Goal: Transaction & Acquisition: Book appointment/travel/reservation

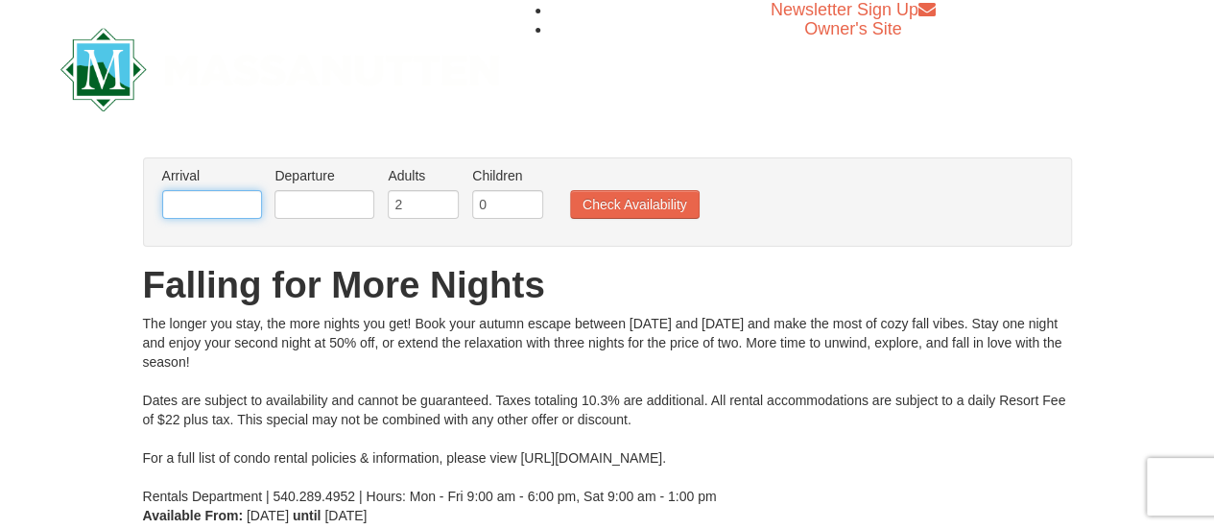
click at [218, 204] on input "text" at bounding box center [212, 204] width 100 height 29
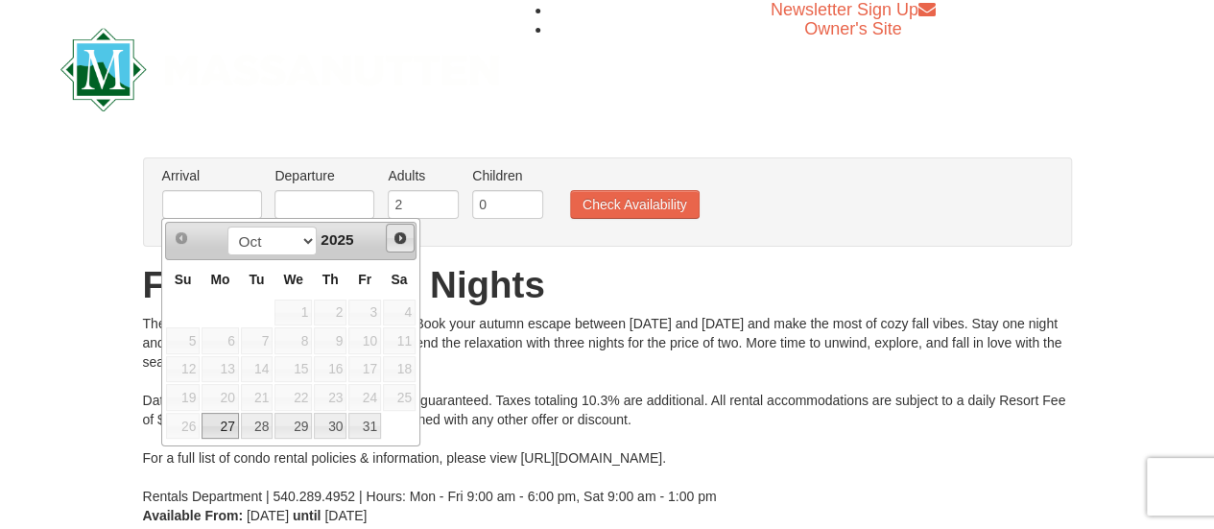
click at [397, 239] on span "Next" at bounding box center [399, 237] width 15 height 15
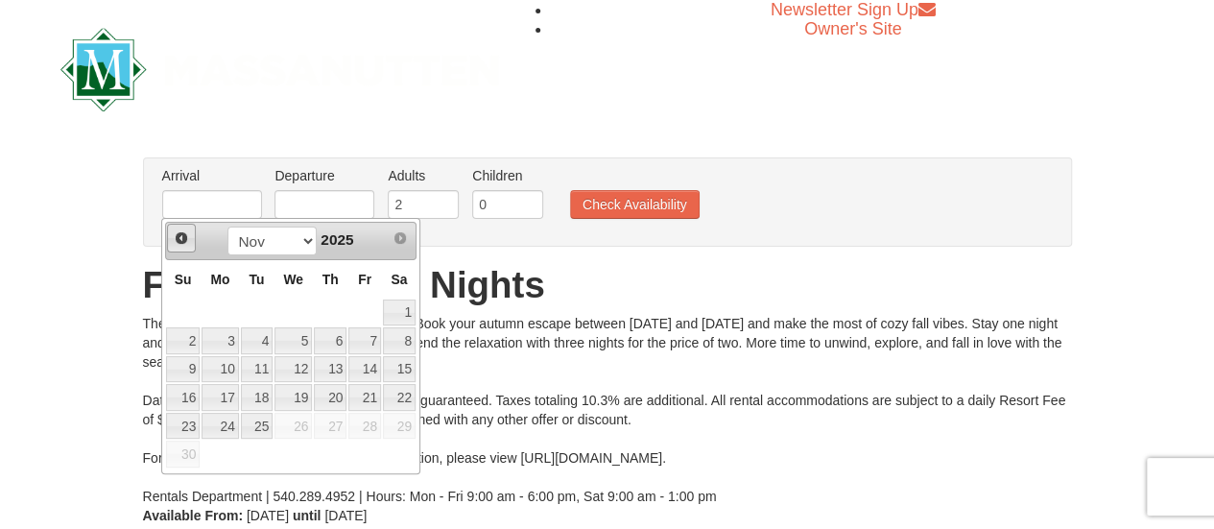
click at [174, 237] on span "Prev" at bounding box center [181, 237] width 15 height 15
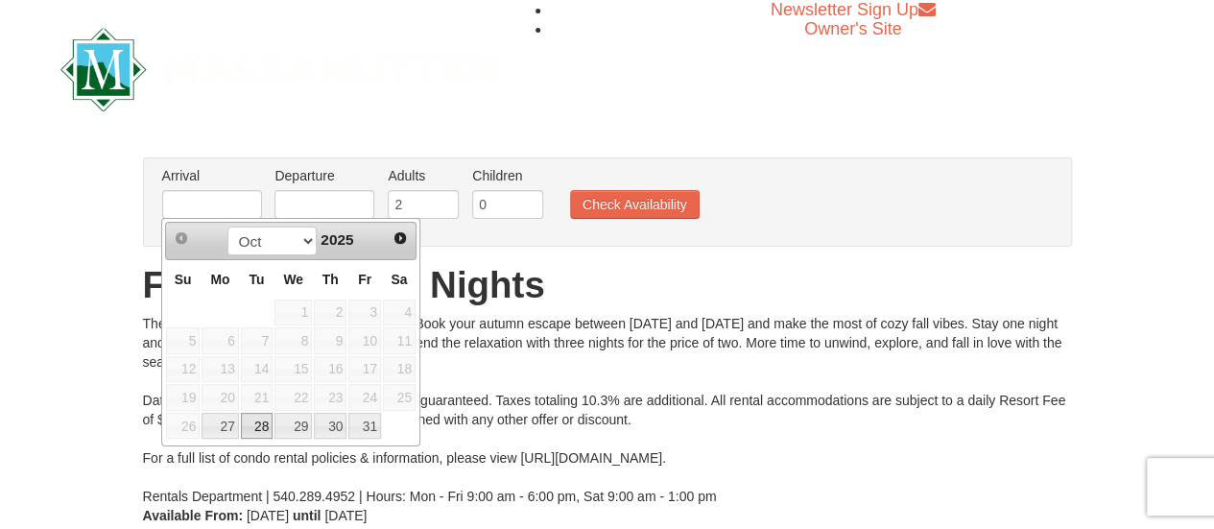
click at [257, 425] on link "28" at bounding box center [257, 426] width 33 height 27
type input "10/28/2025"
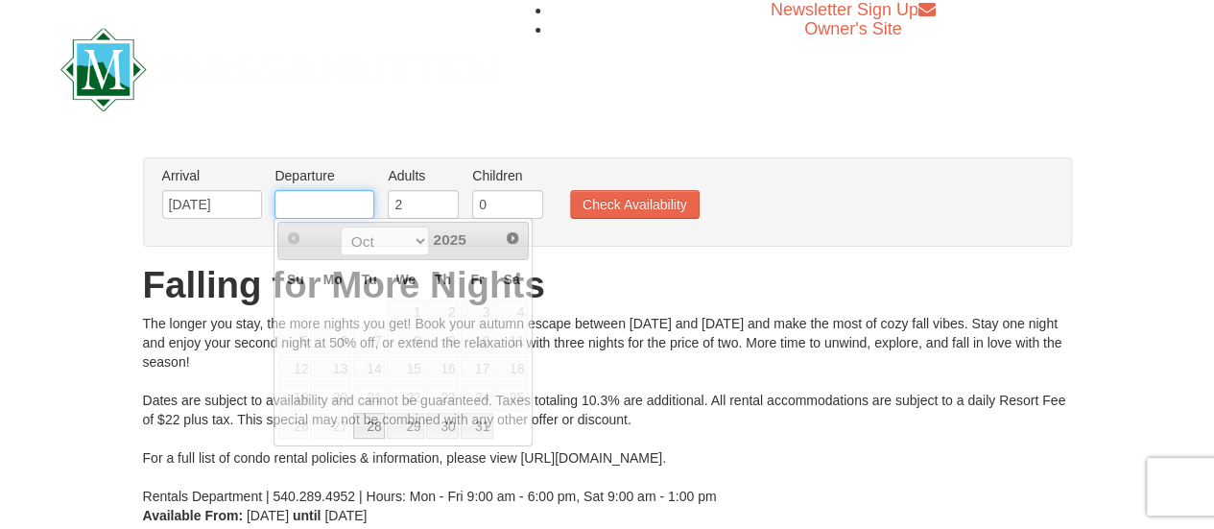
click at [320, 206] on input "text" at bounding box center [324, 204] width 100 height 29
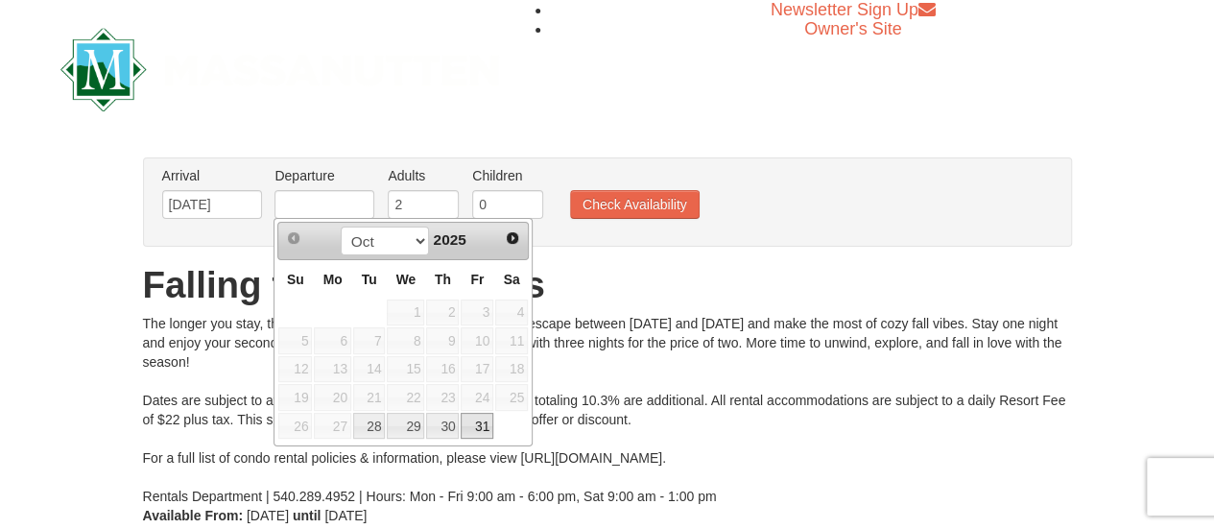
click at [474, 427] on link "31" at bounding box center [477, 426] width 33 height 27
type input "10/31/2025"
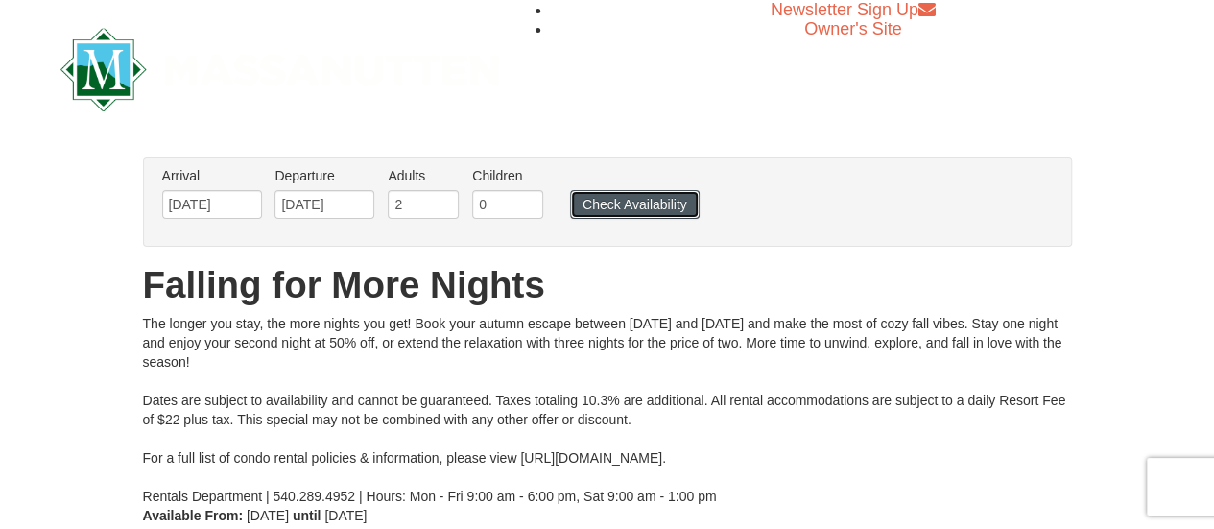
click at [626, 207] on button "Check Availability" at bounding box center [635, 204] width 130 height 29
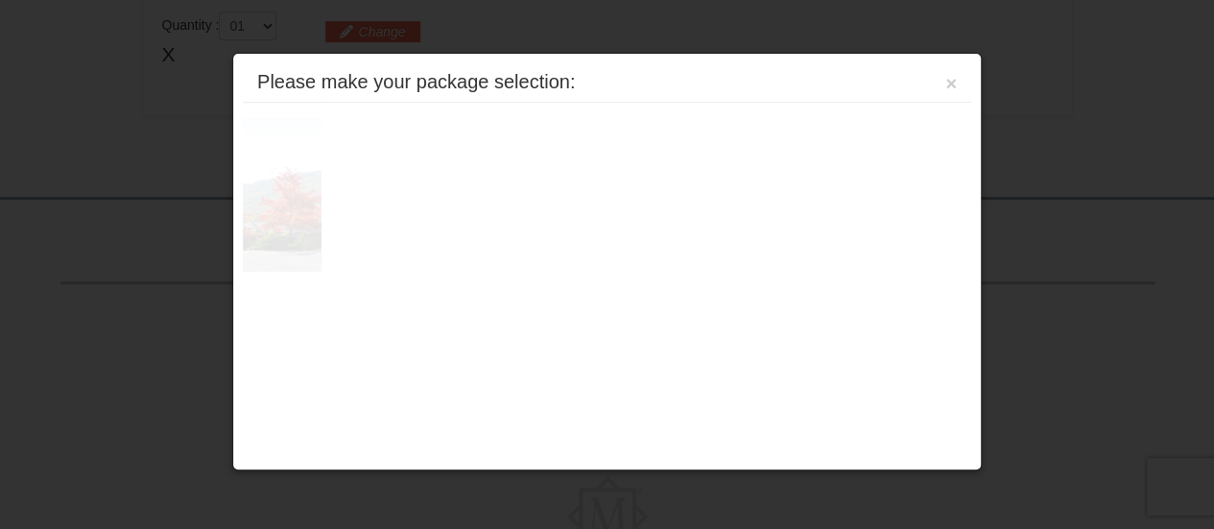
scroll to position [605, 0]
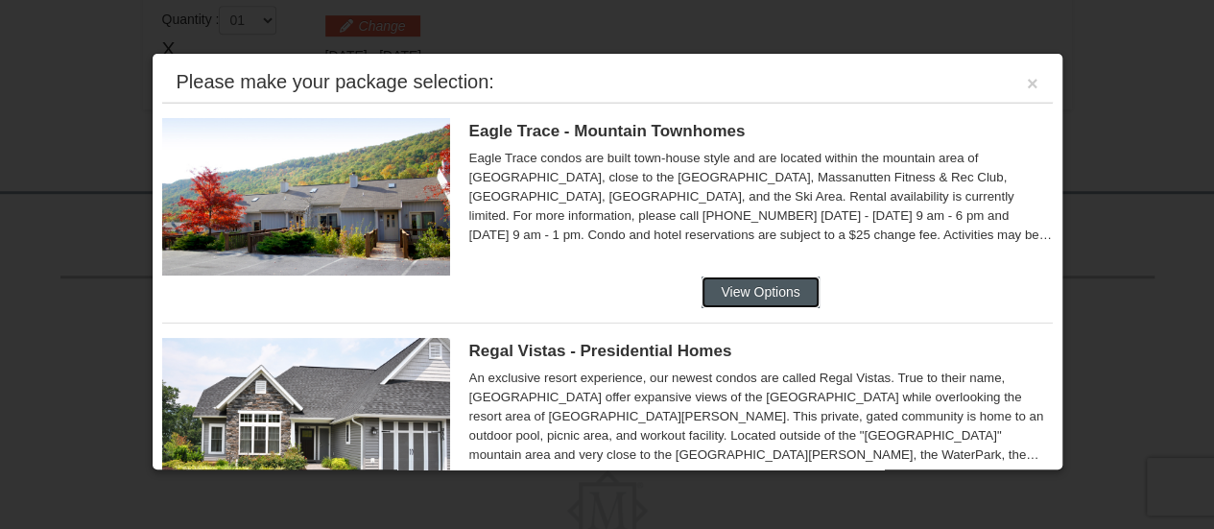
click at [743, 278] on button "View Options" at bounding box center [759, 291] width 117 height 31
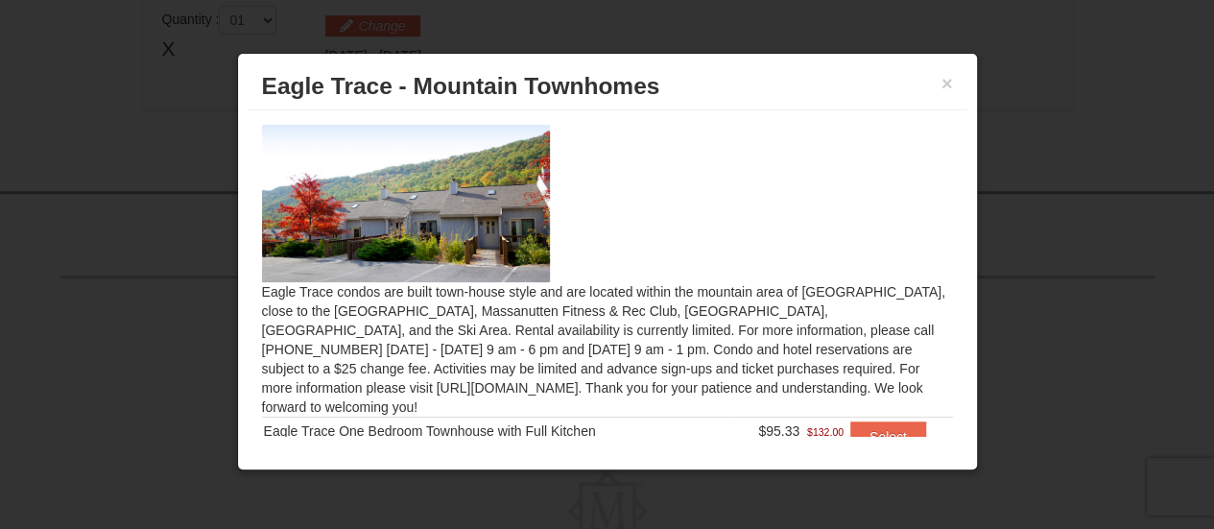
scroll to position [73, 0]
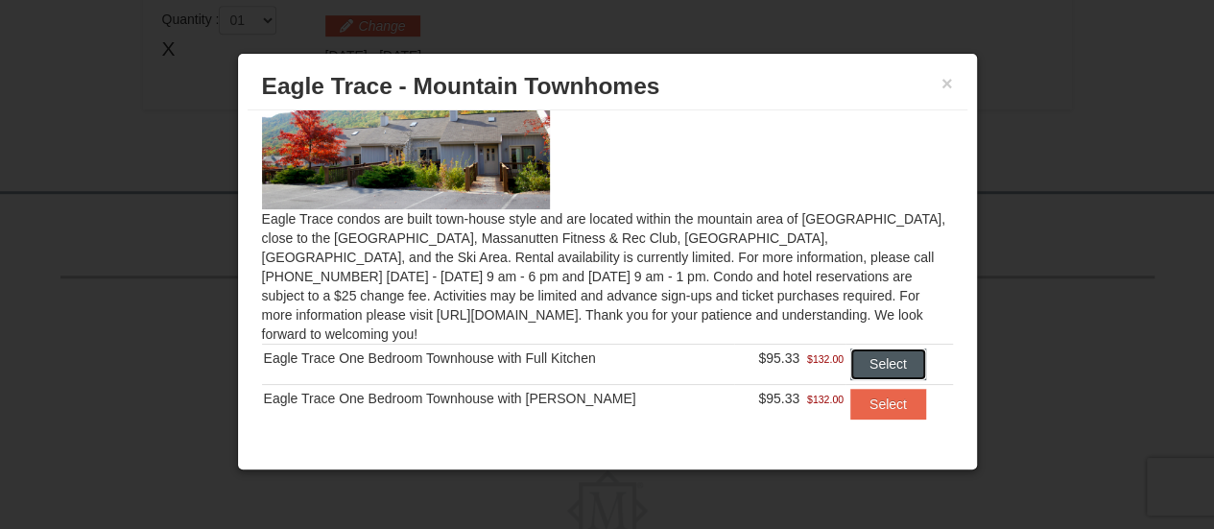
click at [855, 348] on button "Select" at bounding box center [888, 363] width 76 height 31
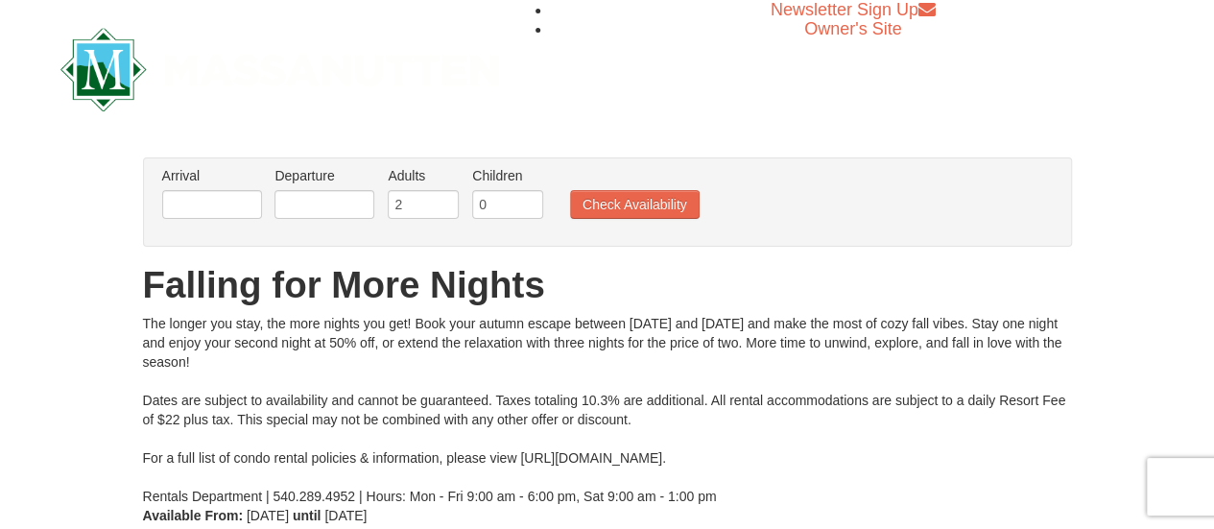
click at [159, 204] on li "Arrival Please format dates MM/DD/YYYY Please format dates MM/DD/YYYY" at bounding box center [211, 197] width 109 height 62
click at [174, 207] on input "text" at bounding box center [212, 204] width 100 height 29
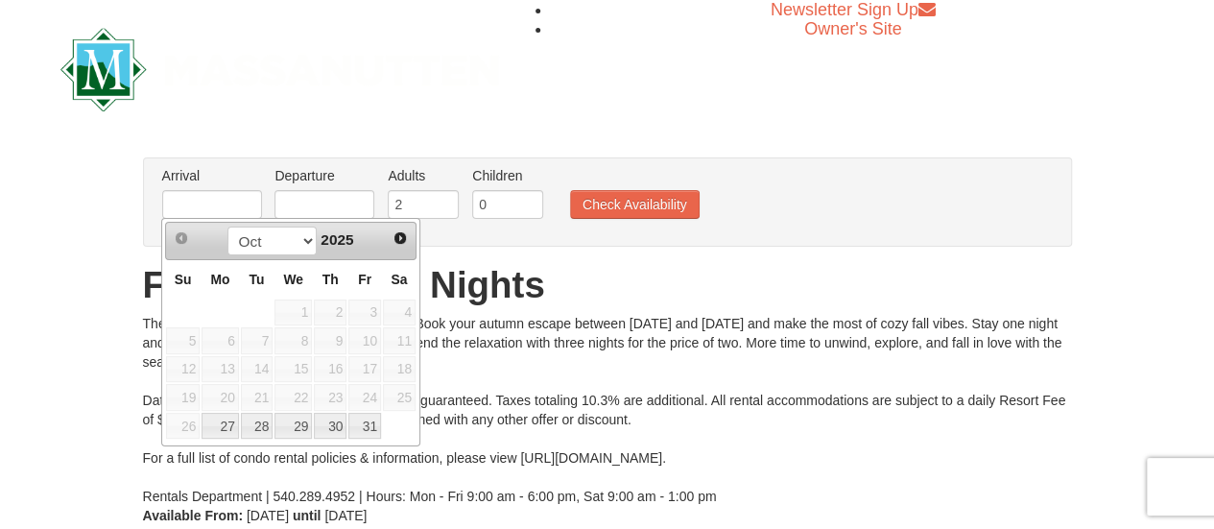
click at [365, 256] on div "Prev Next Oct Nov 2025" at bounding box center [290, 241] width 251 height 38
click at [222, 423] on link "27" at bounding box center [220, 426] width 36 height 27
type input "[DATE]"
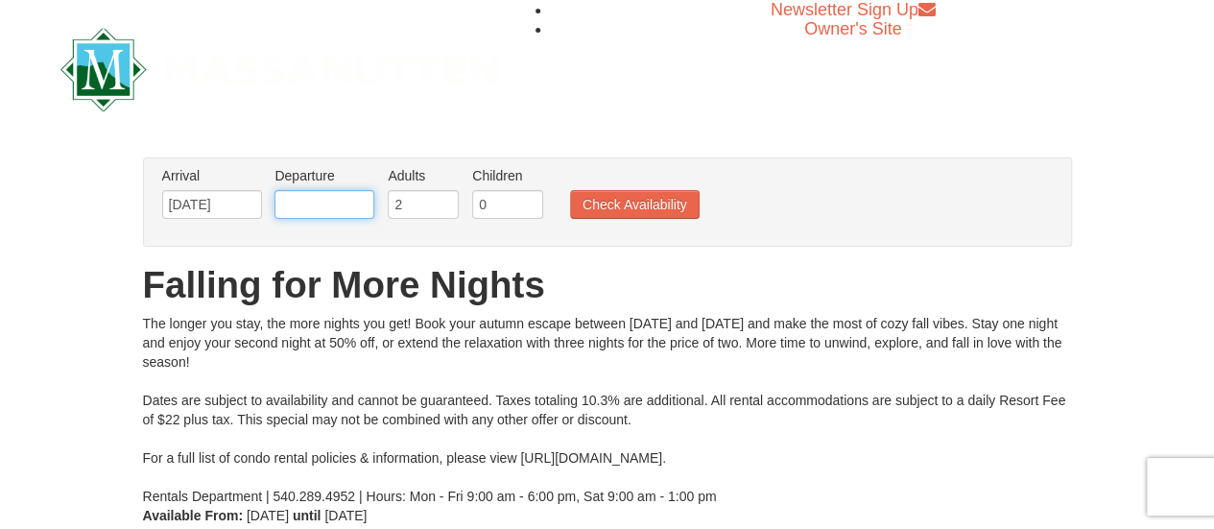
click at [301, 202] on input "text" at bounding box center [324, 204] width 100 height 29
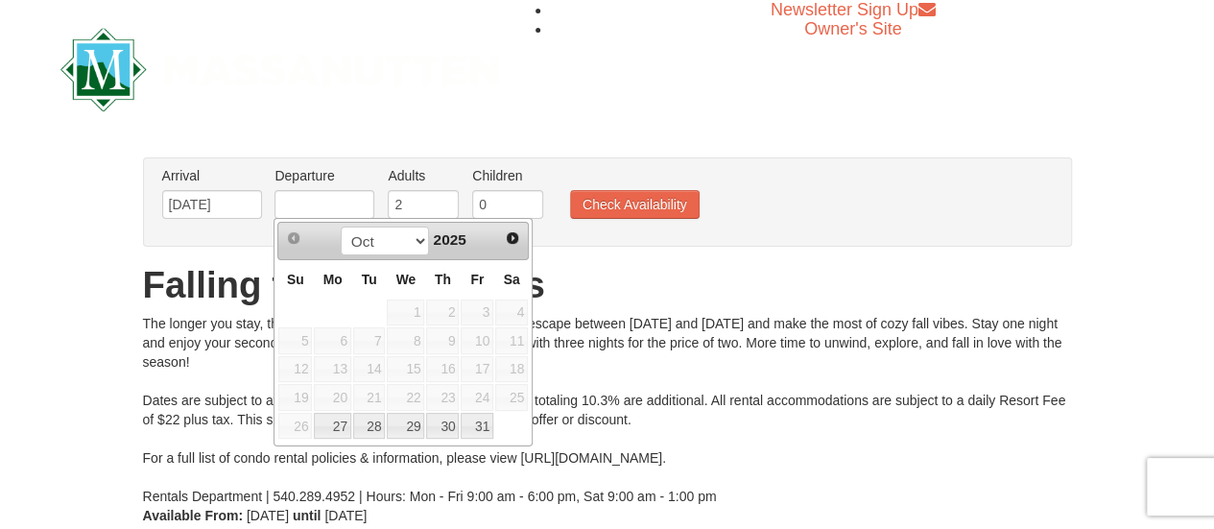
click at [434, 250] on div "Oct Nov 2025" at bounding box center [403, 241] width 181 height 31
click at [436, 425] on link "30" at bounding box center [442, 426] width 33 height 27
type input "10/30/2025"
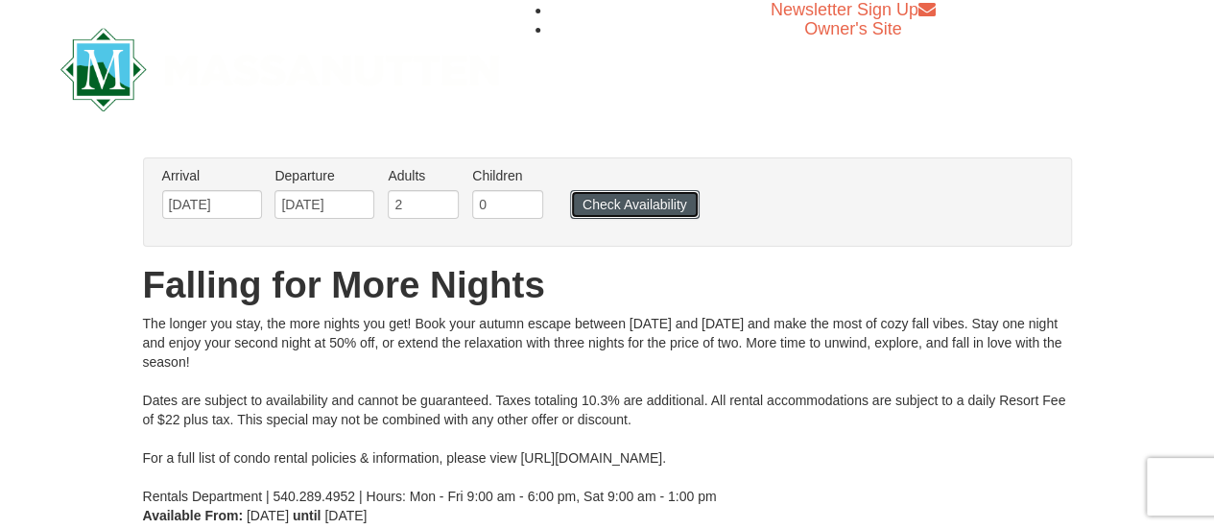
click at [620, 205] on button "Check Availability" at bounding box center [635, 204] width 130 height 29
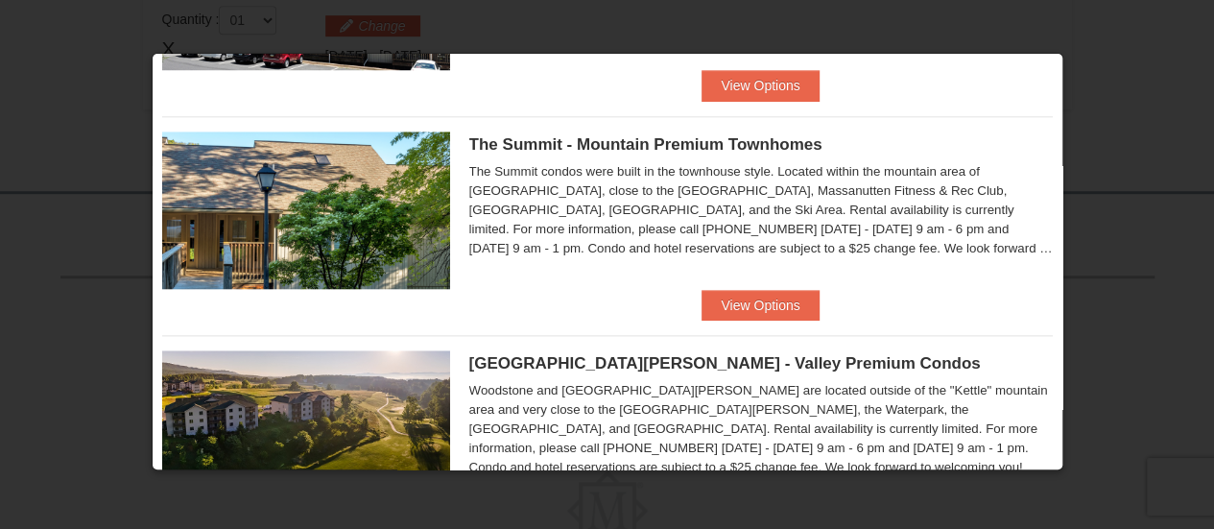
scroll to position [960, 0]
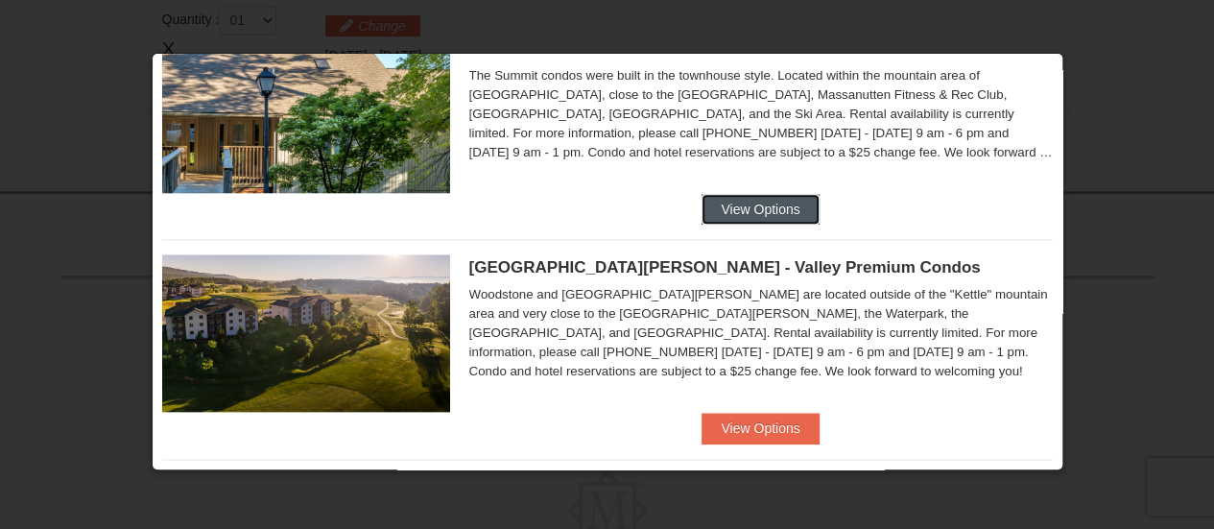
click at [741, 206] on button "View Options" at bounding box center [759, 209] width 117 height 31
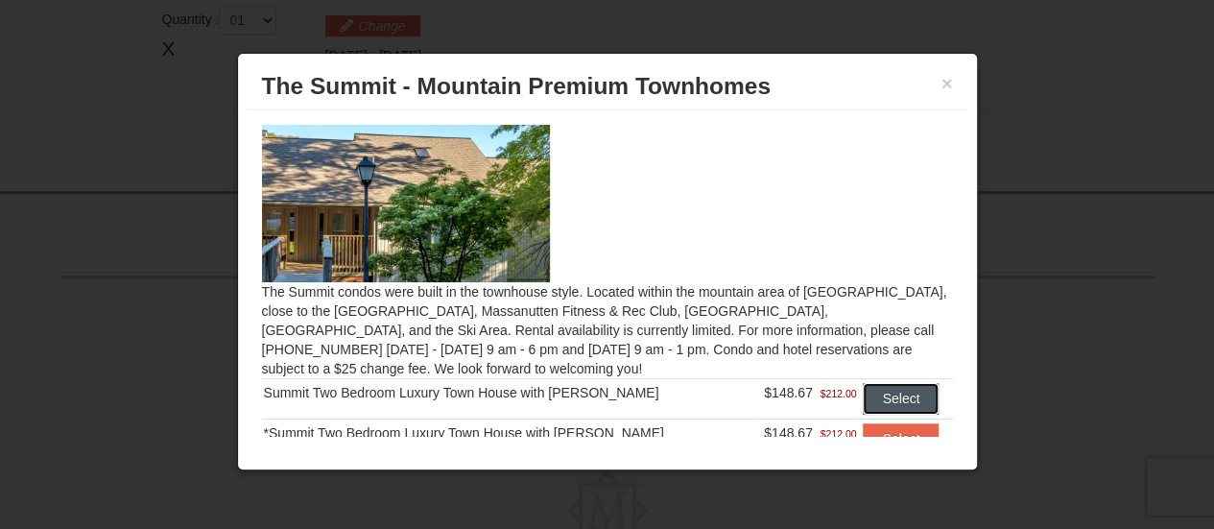
click at [870, 392] on button "Select" at bounding box center [901, 398] width 76 height 31
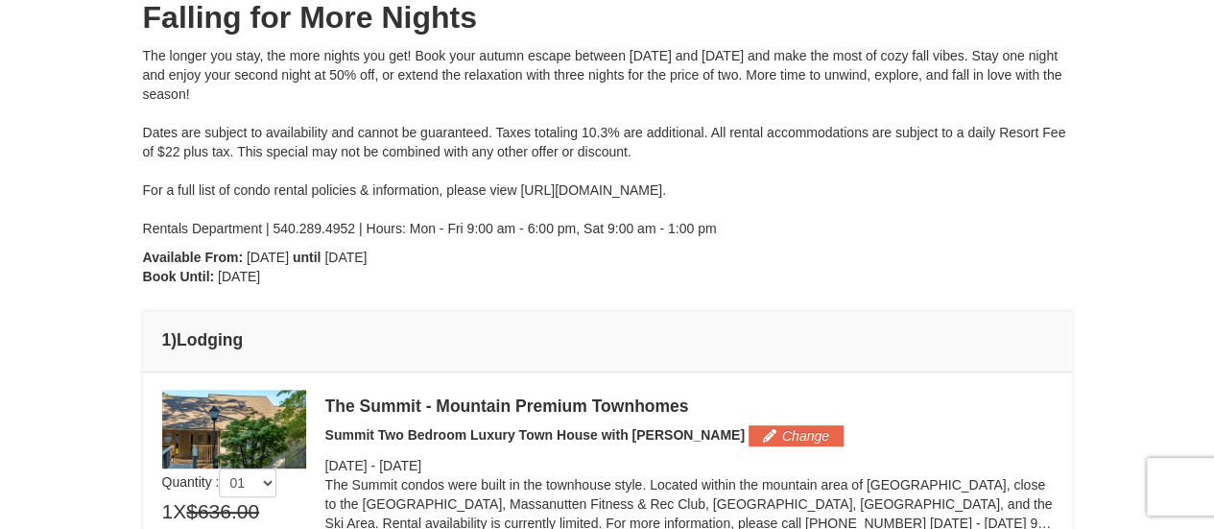
scroll to position [605, 0]
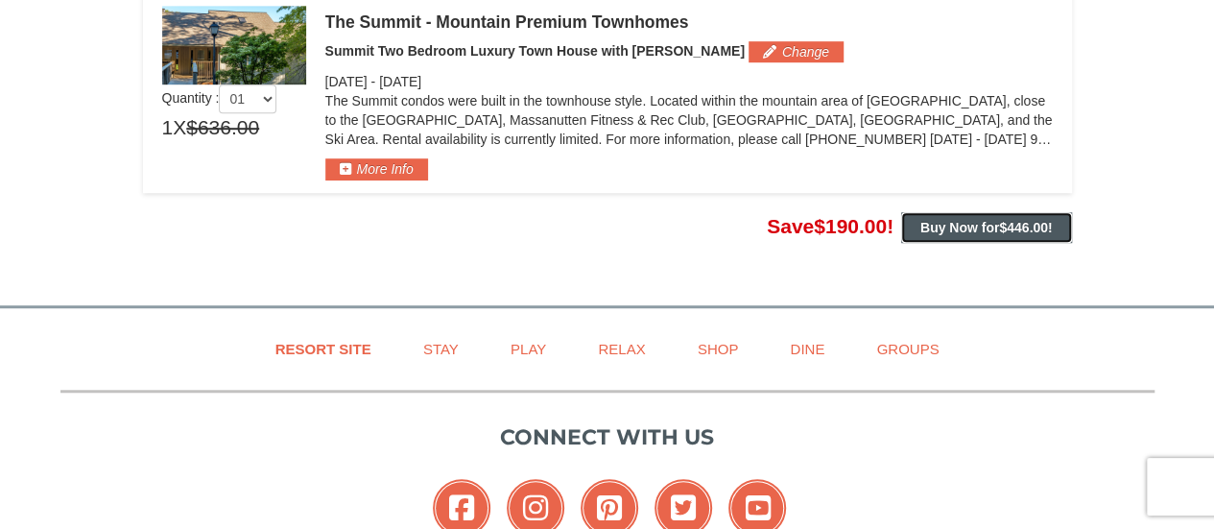
click at [936, 225] on strong "Buy Now for $446.00 !" at bounding box center [986, 227] width 132 height 15
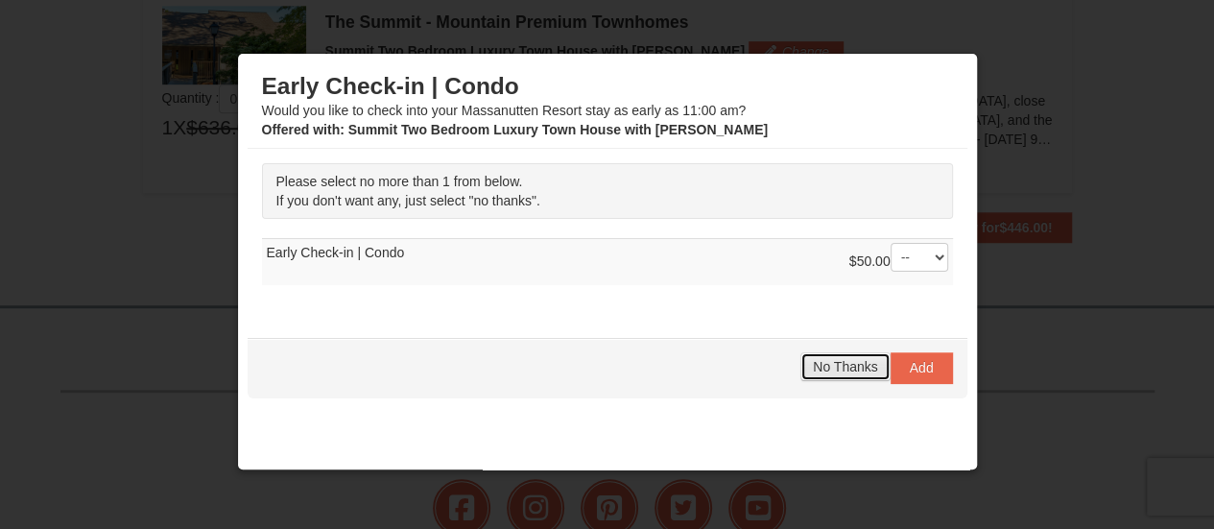
click at [825, 365] on span "No Thanks" at bounding box center [845, 366] width 64 height 15
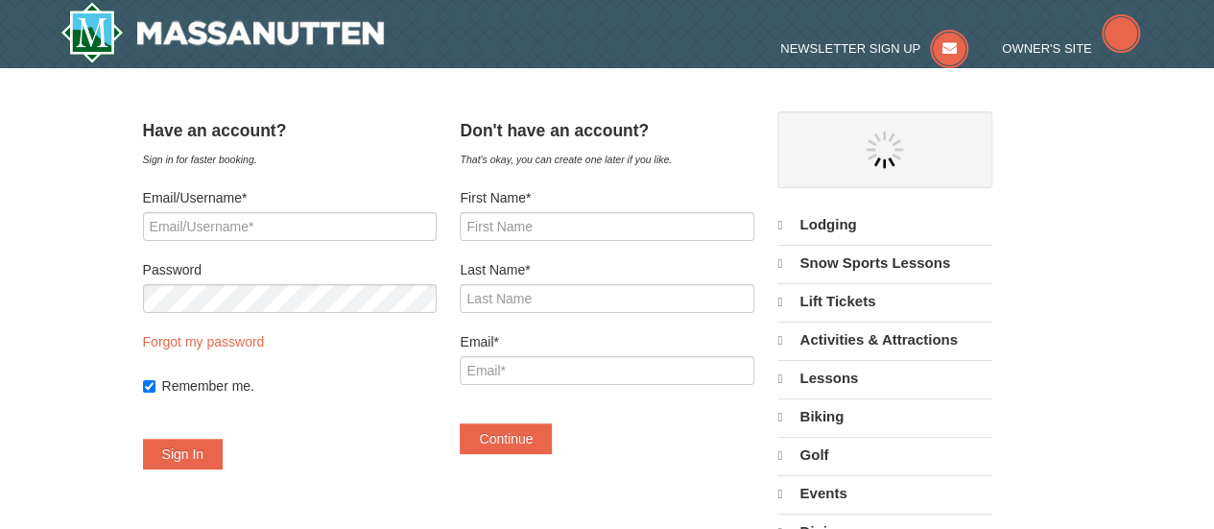
select select "10"
